Goal: Check status: Check status

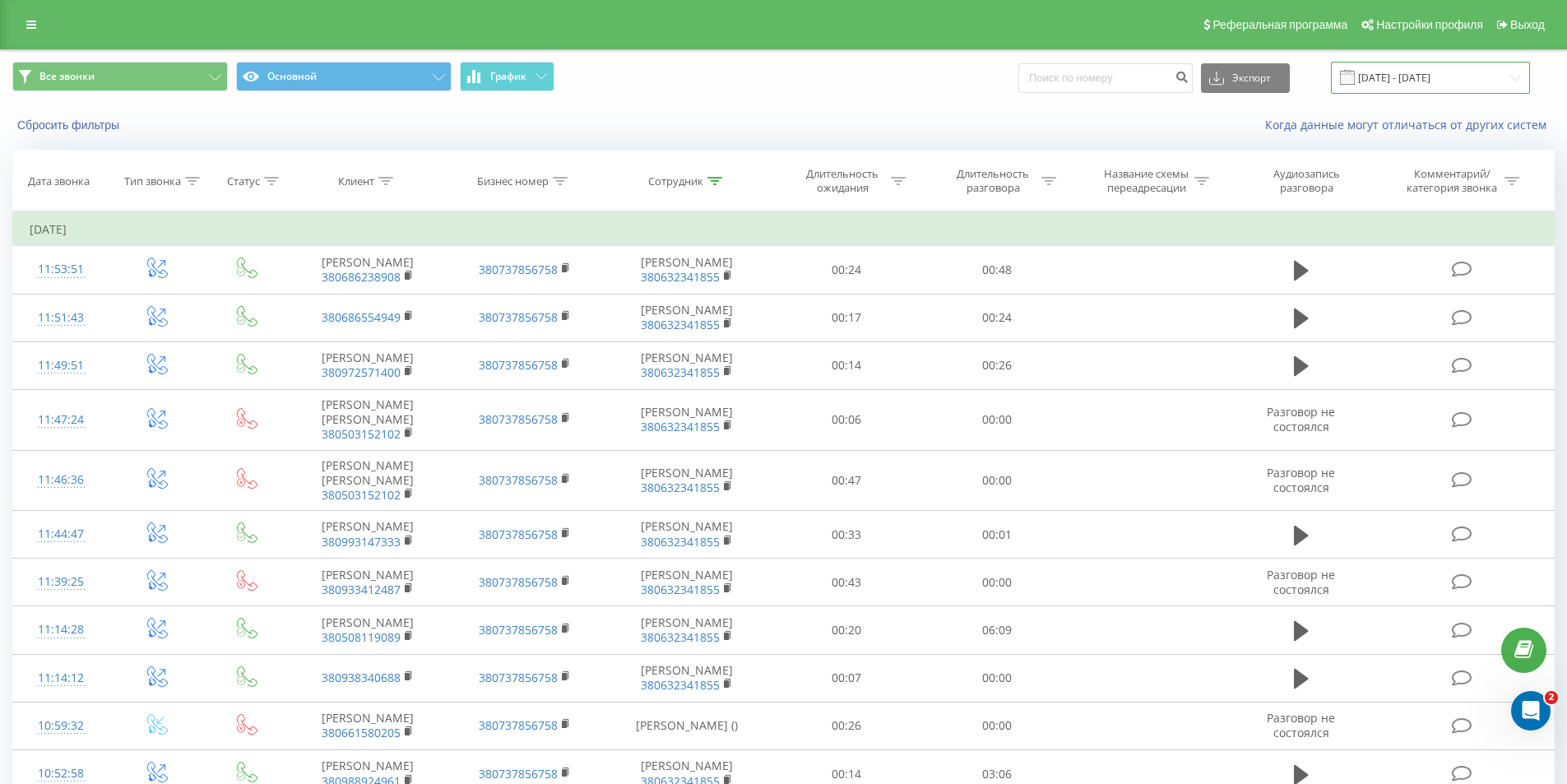
click at [1420, 71] on input "[DATE] - [DATE]" at bounding box center [1431, 77] width 200 height 32
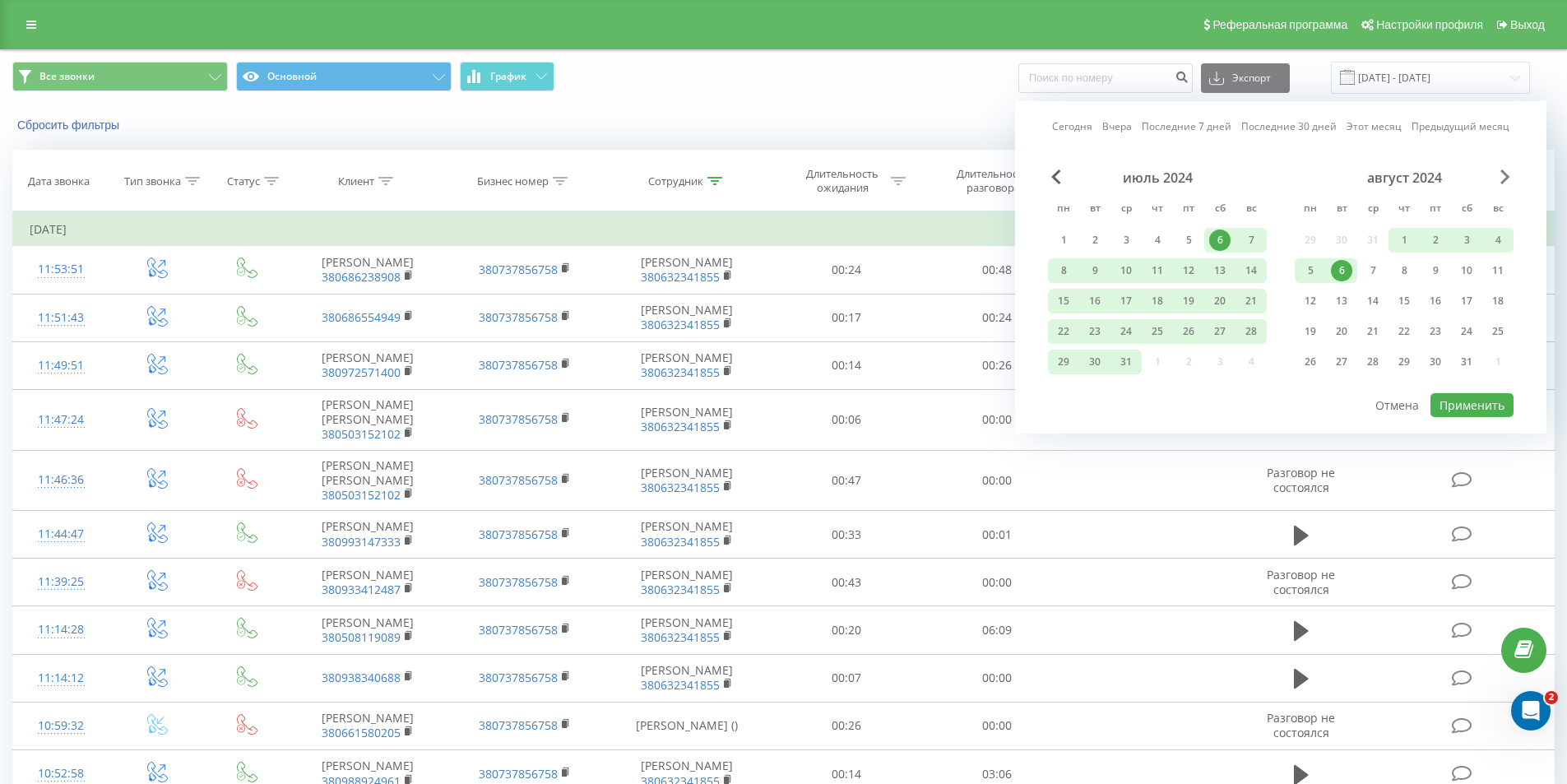
click at [1501, 183] on span "Next Month" at bounding box center [1506, 176] width 10 height 15
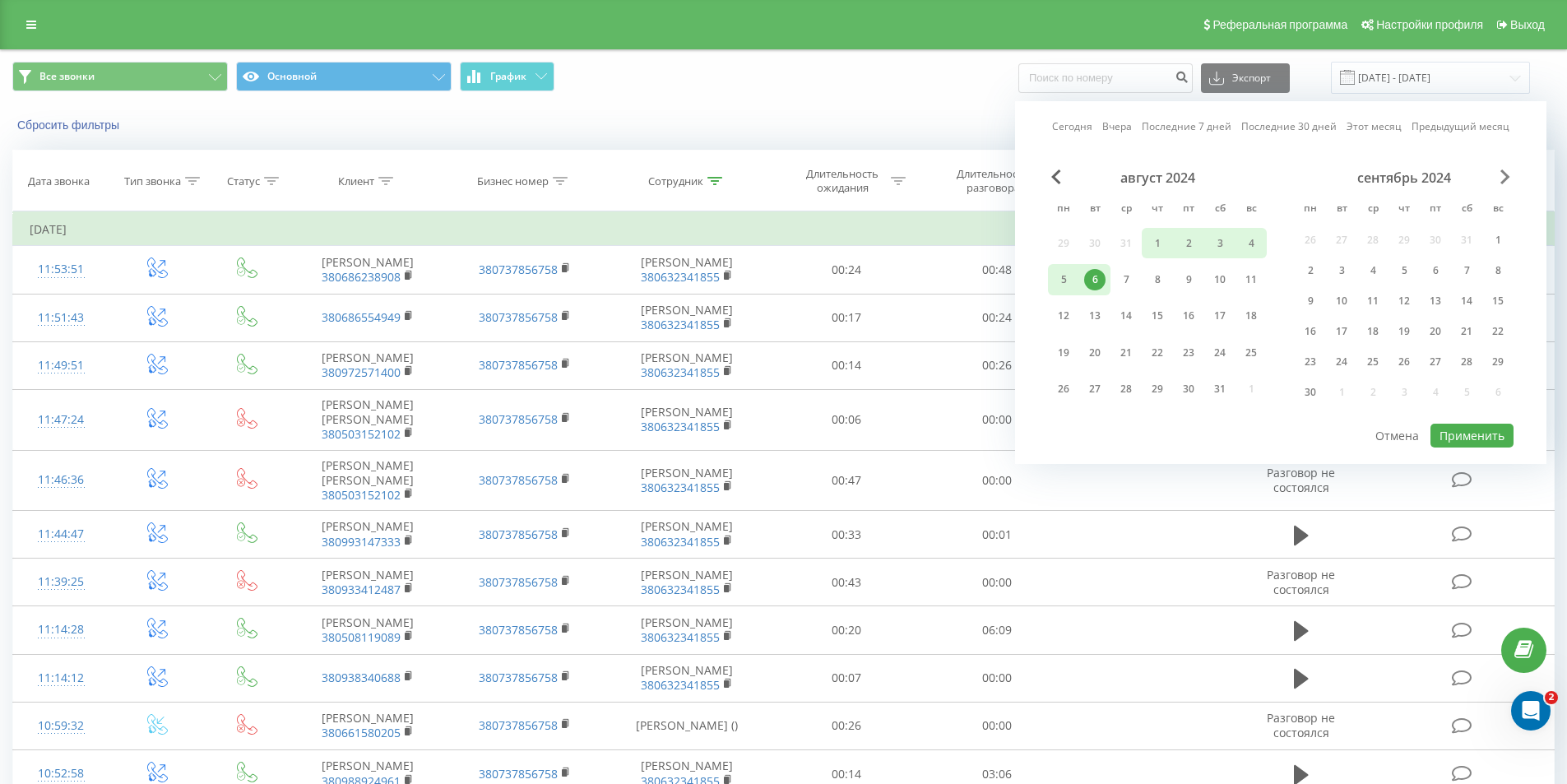
click at [1501, 183] on span "Next Month" at bounding box center [1506, 176] width 10 height 15
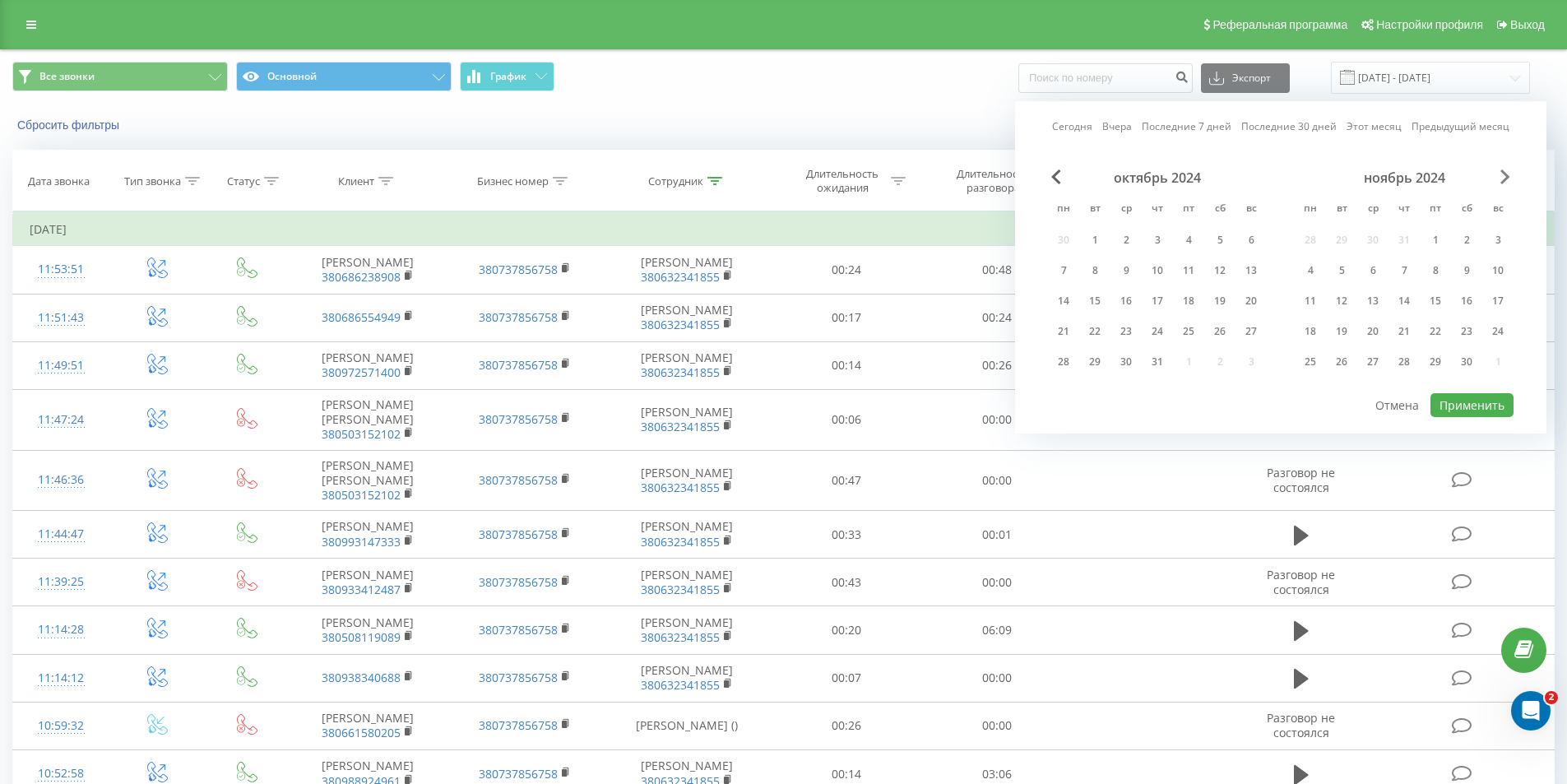
click at [1501, 183] on span "Next Month" at bounding box center [1506, 176] width 10 height 15
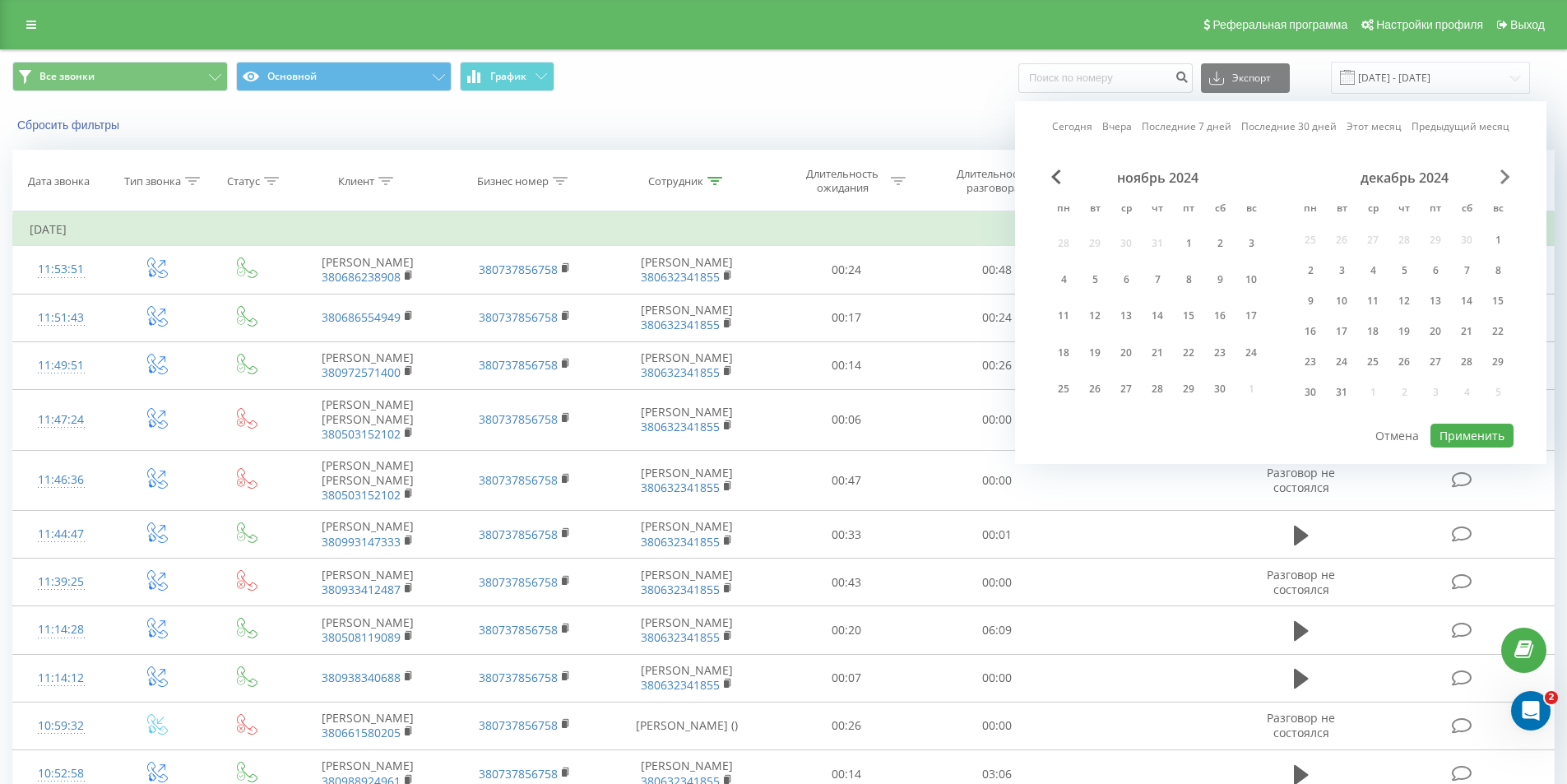
click at [1501, 183] on span "Next Month" at bounding box center [1506, 176] width 10 height 15
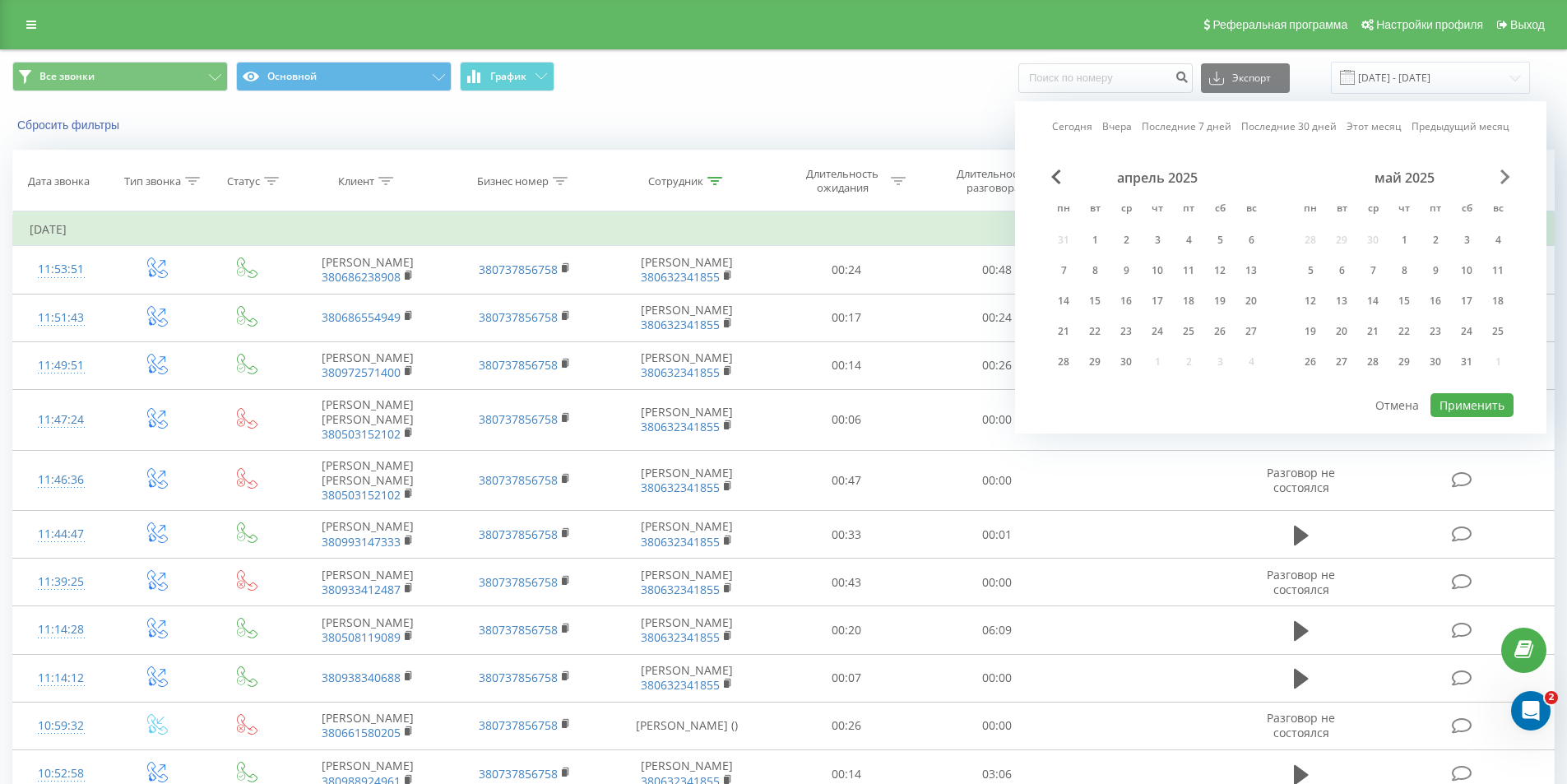
click at [1501, 183] on span "Next Month" at bounding box center [1506, 176] width 10 height 15
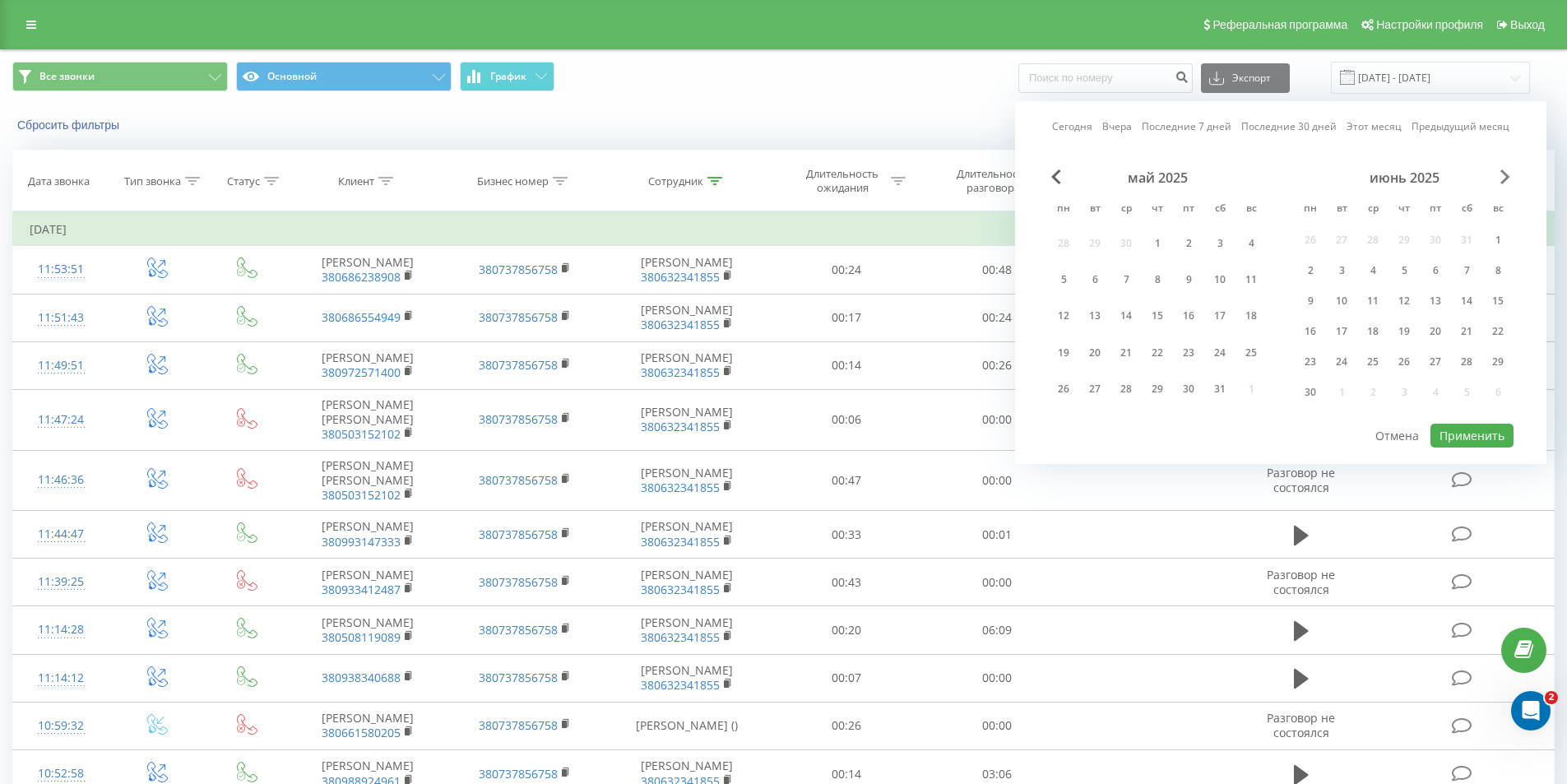
click at [1501, 183] on span "Next Month" at bounding box center [1506, 176] width 10 height 15
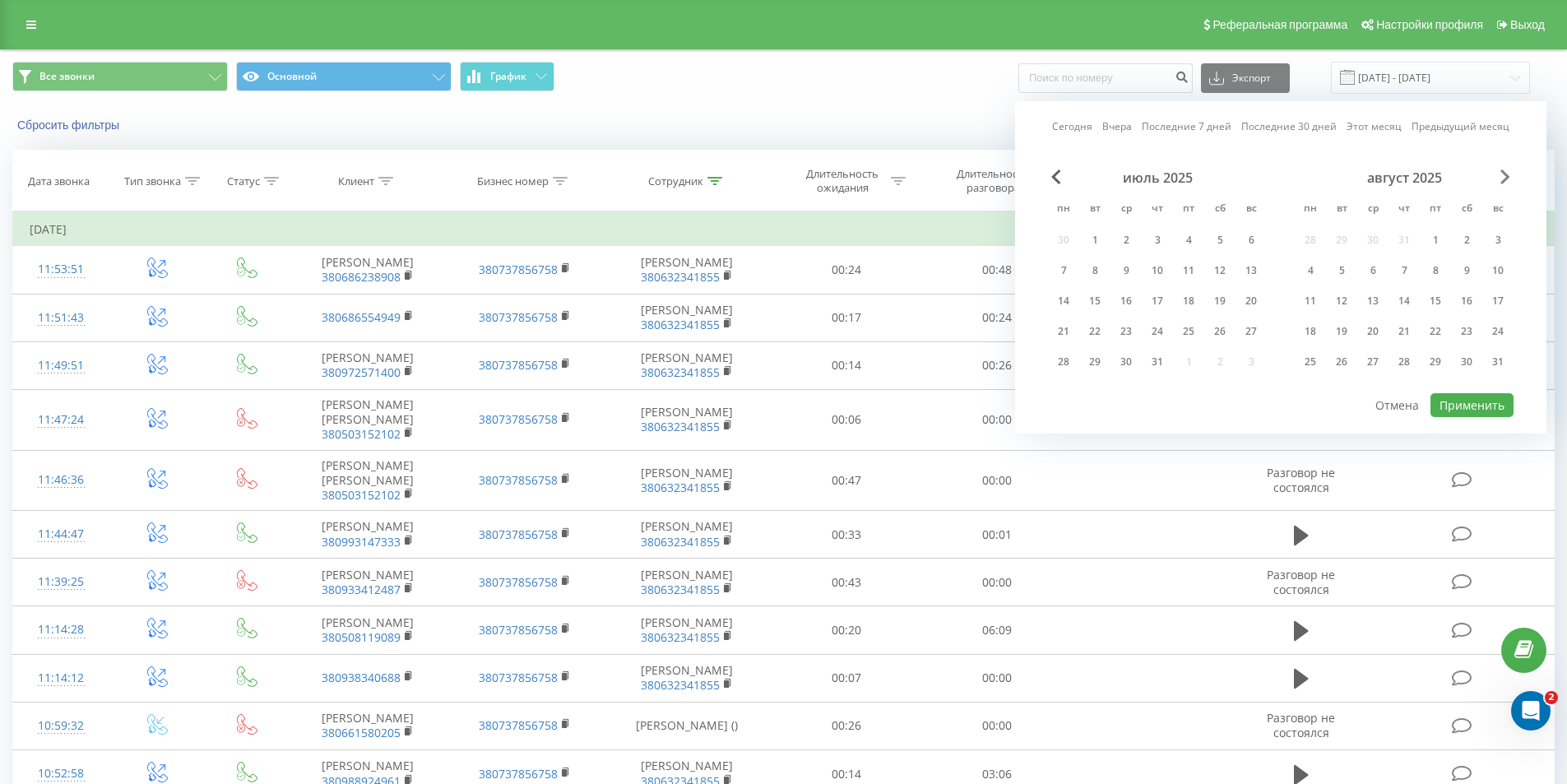
click at [1501, 183] on span "Next Month" at bounding box center [1506, 176] width 10 height 15
click at [1463, 299] on div "20" at bounding box center [1467, 301] width 21 height 21
click at [1480, 413] on button "Применить" at bounding box center [1472, 405] width 83 height 24
type input "[DATE] - [DATE]"
